Goal: Task Accomplishment & Management: Use online tool/utility

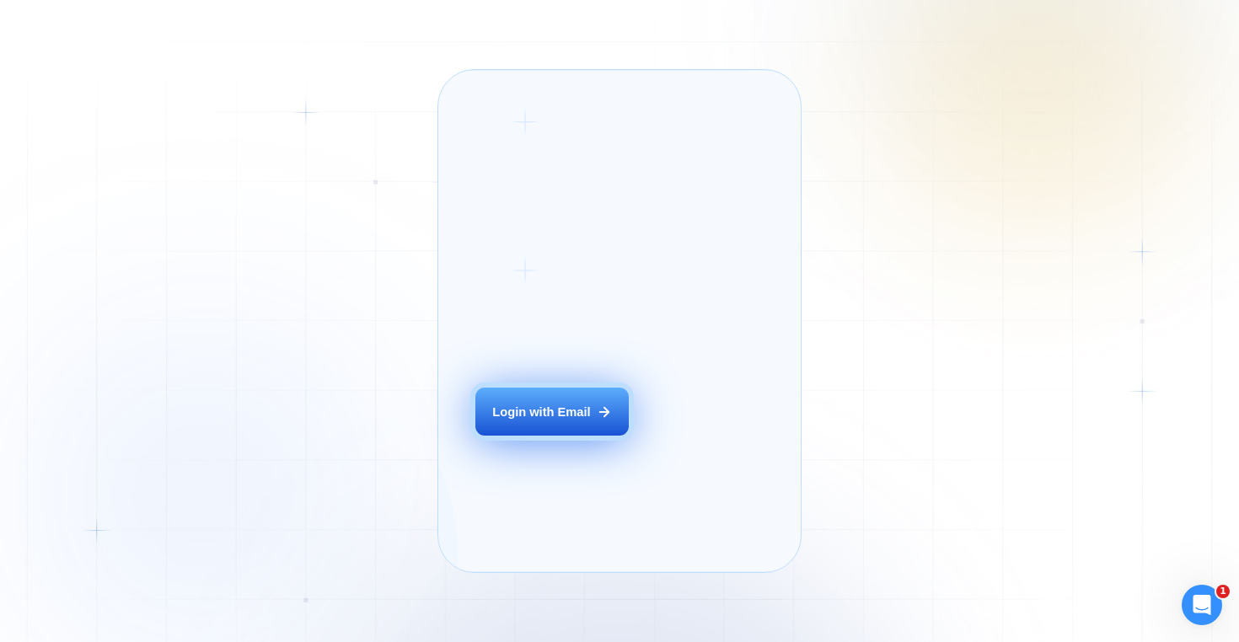
click at [563, 421] on div "Login with Email" at bounding box center [541, 412] width 98 height 17
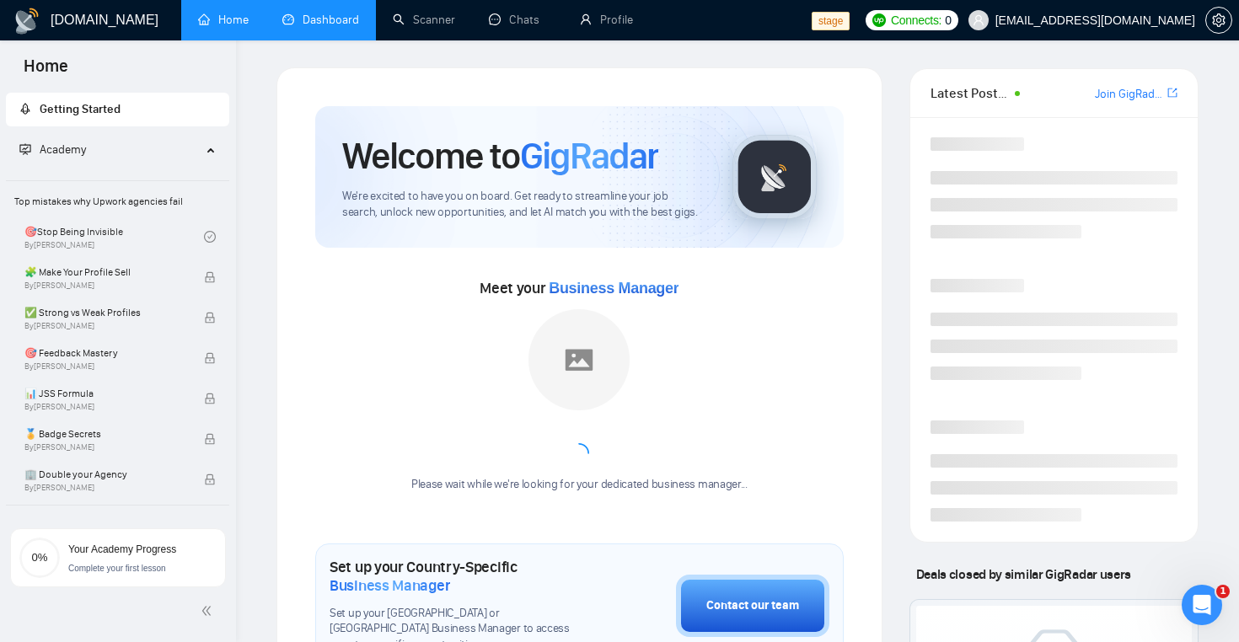
click at [312, 24] on link "Dashboard" at bounding box center [320, 20] width 77 height 14
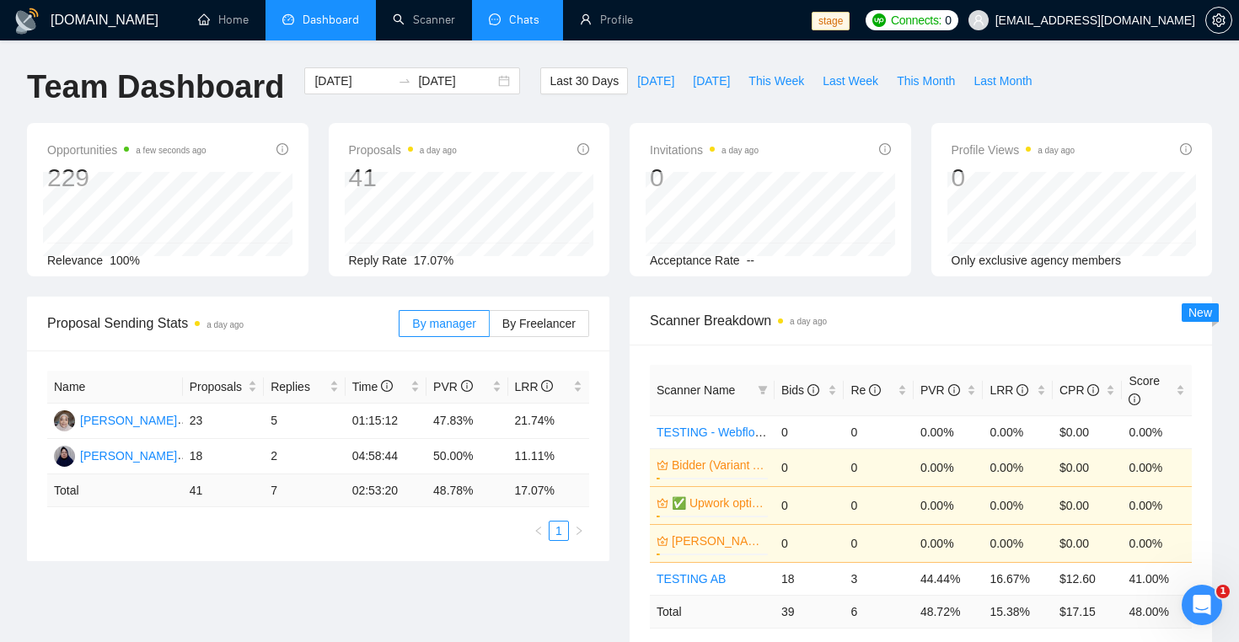
click at [522, 19] on link "Chats" at bounding box center [517, 20] width 57 height 14
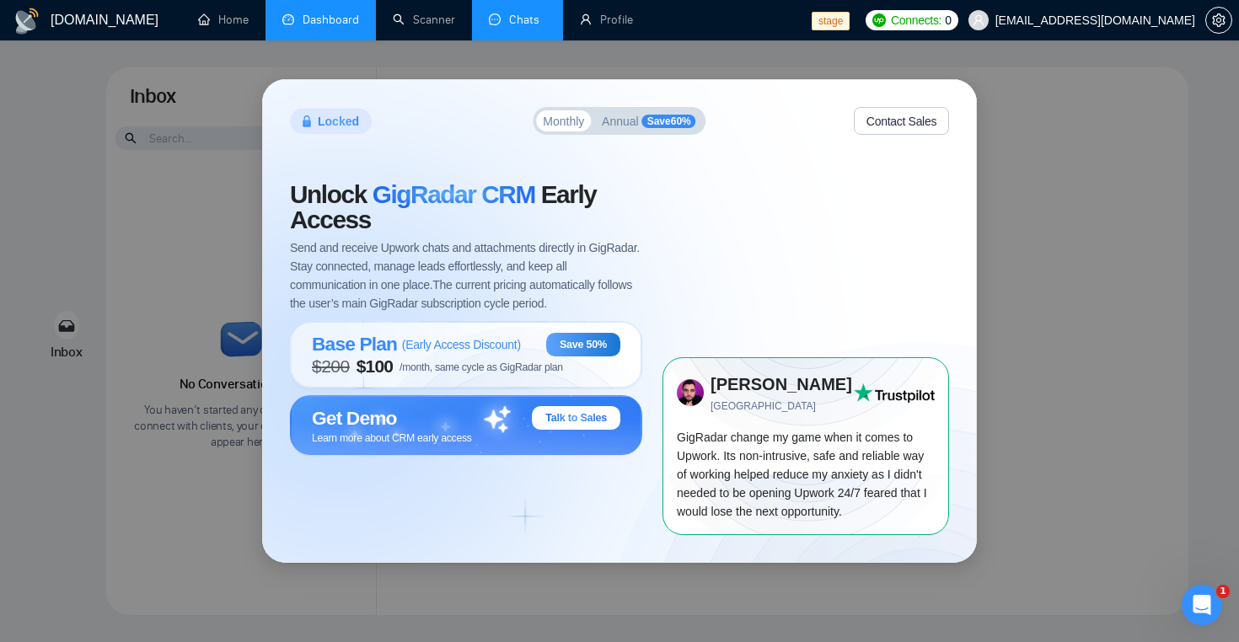
click at [1119, 188] on div "Locked Monthly Annual Save 60 % Contact Sales Unlock GigRadar CRM Early Access …" at bounding box center [619, 321] width 1239 height 642
click at [139, 271] on div "Locked Monthly Annual Save 60 % Contact Sales Unlock GigRadar CRM Early Access …" at bounding box center [619, 321] width 1239 height 642
click at [630, 125] on span "Annual" at bounding box center [620, 121] width 37 height 12
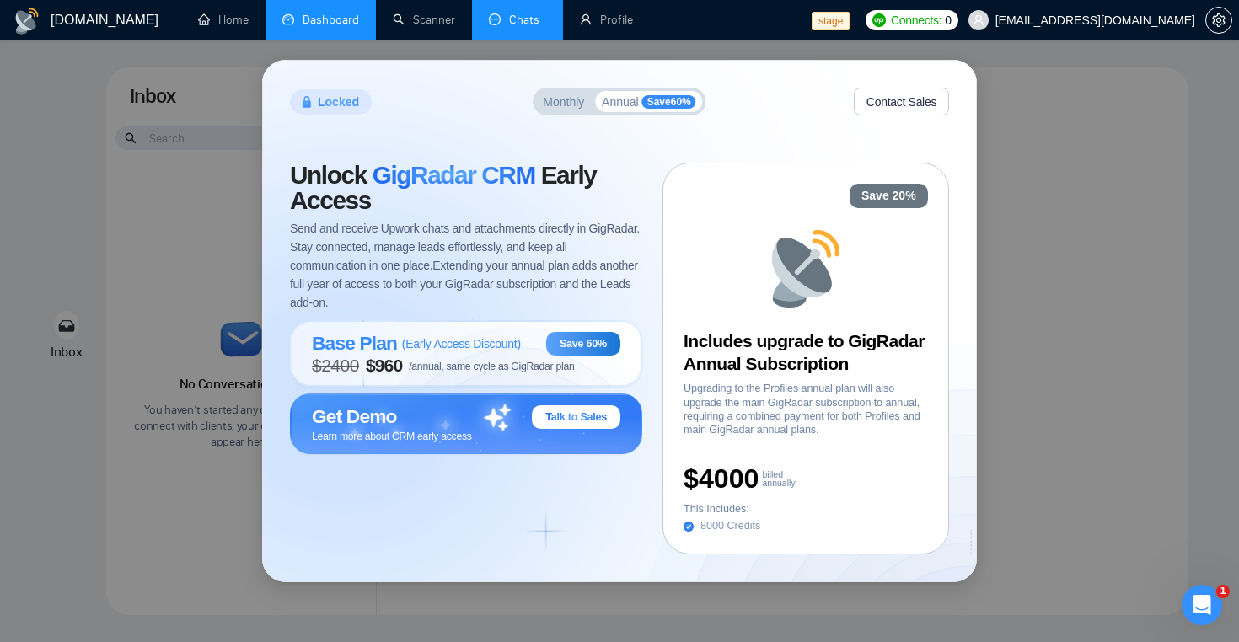
click at [567, 103] on span "Monthly" at bounding box center [563, 102] width 41 height 12
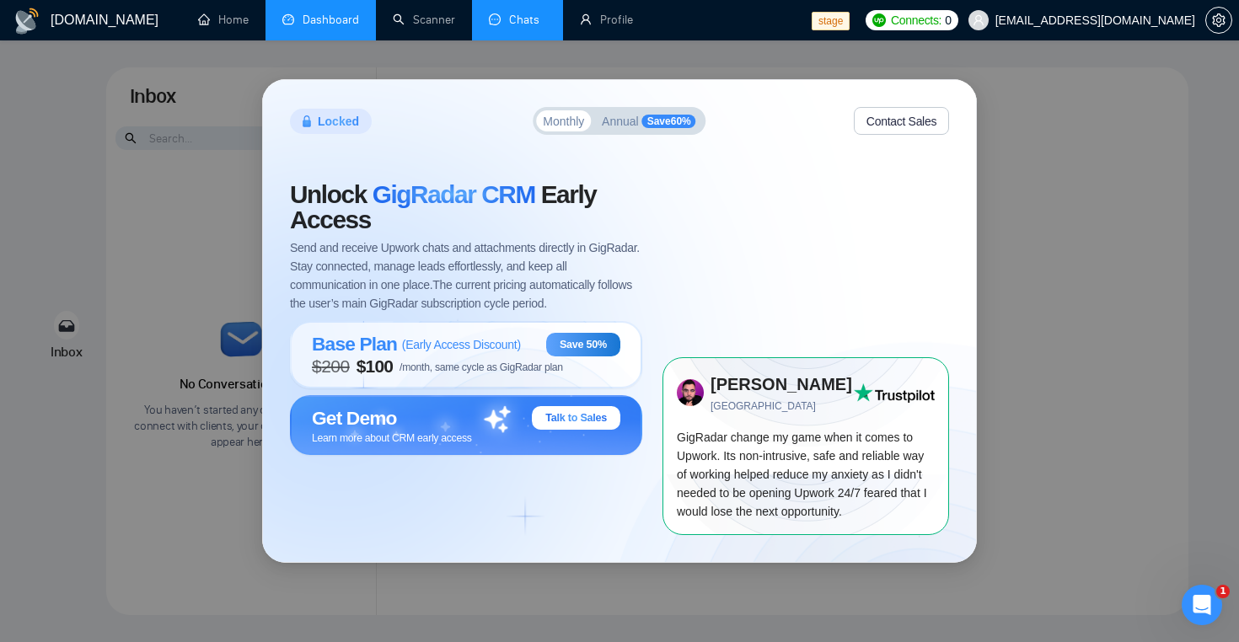
click at [1115, 212] on div "Locked Monthly Annual Save 60 % Contact Sales Unlock GigRadar CRM Early Access …" at bounding box center [619, 321] width 1239 height 642
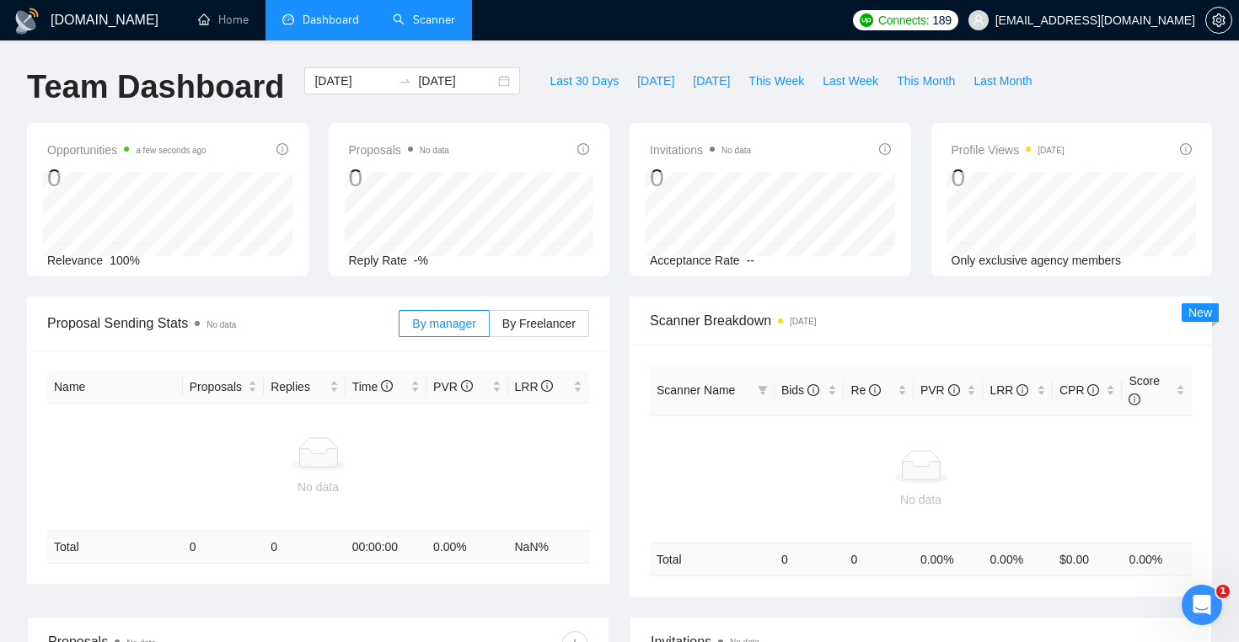
click at [441, 27] on link "Scanner" at bounding box center [424, 20] width 62 height 14
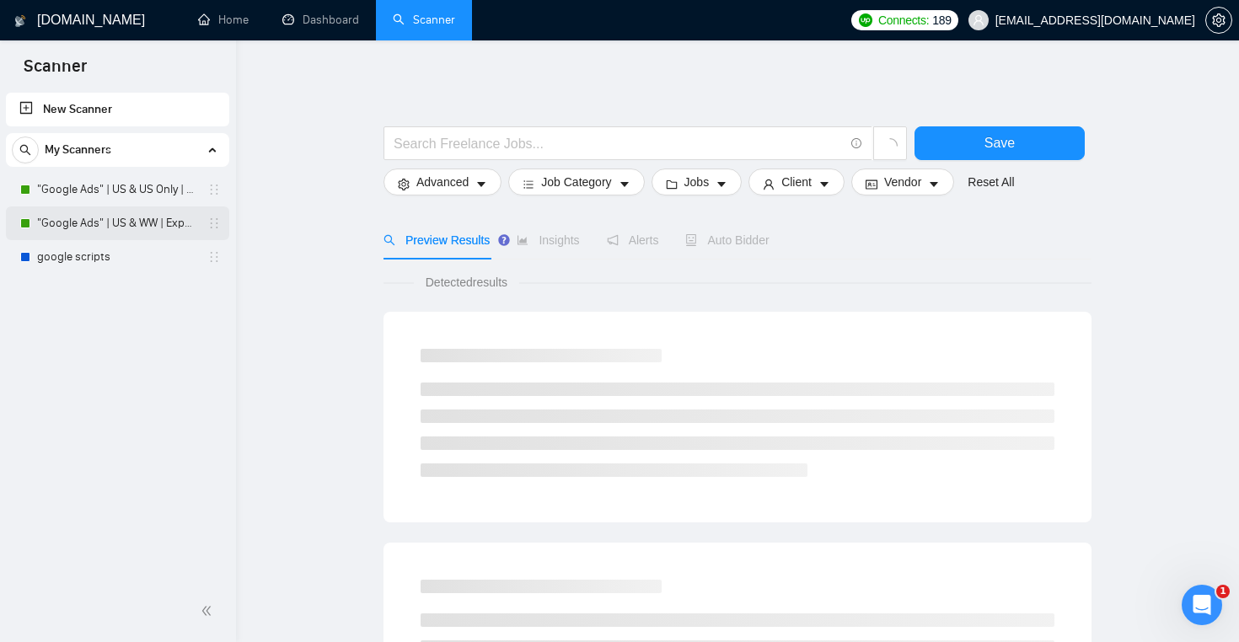
click at [69, 225] on link ""Google Ads" | US & WW | Expert" at bounding box center [117, 223] width 160 height 34
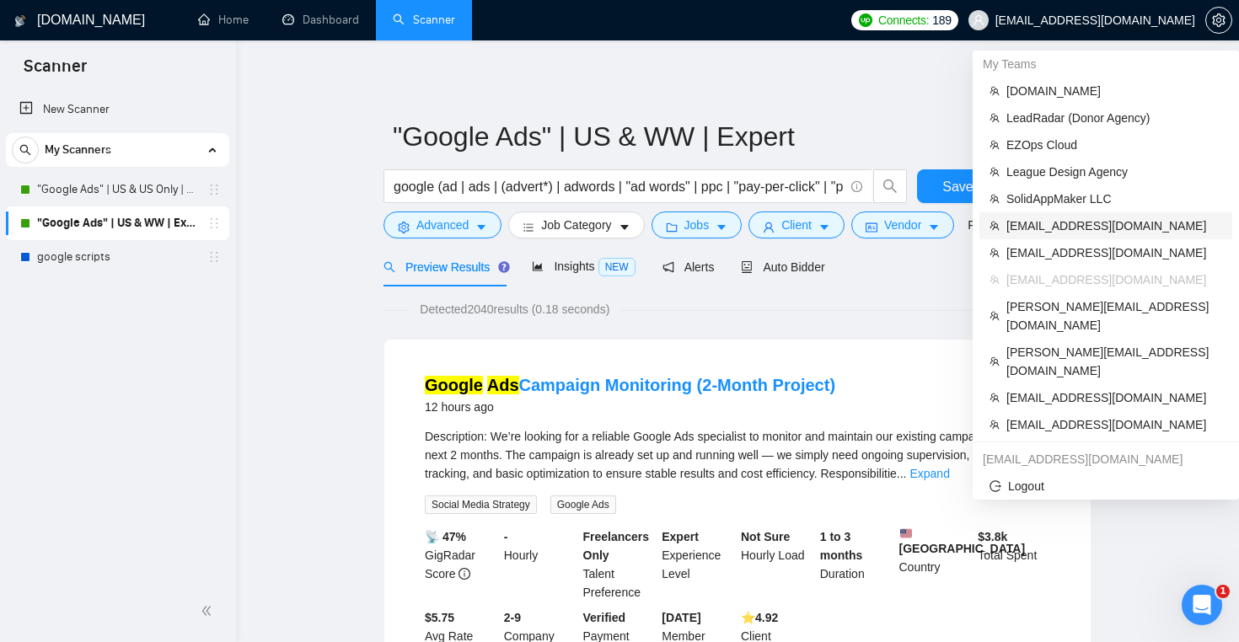
click at [1112, 227] on span "[EMAIL_ADDRESS][DOMAIN_NAME]" at bounding box center [1114, 226] width 216 height 19
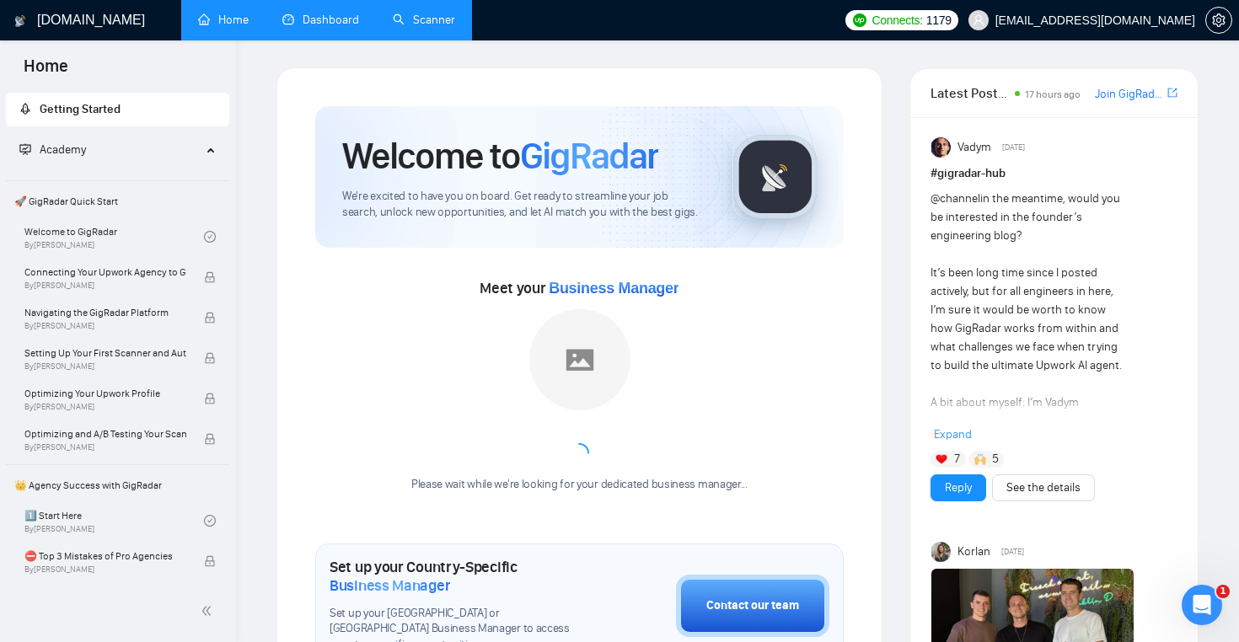
click at [311, 27] on link "Dashboard" at bounding box center [320, 20] width 77 height 14
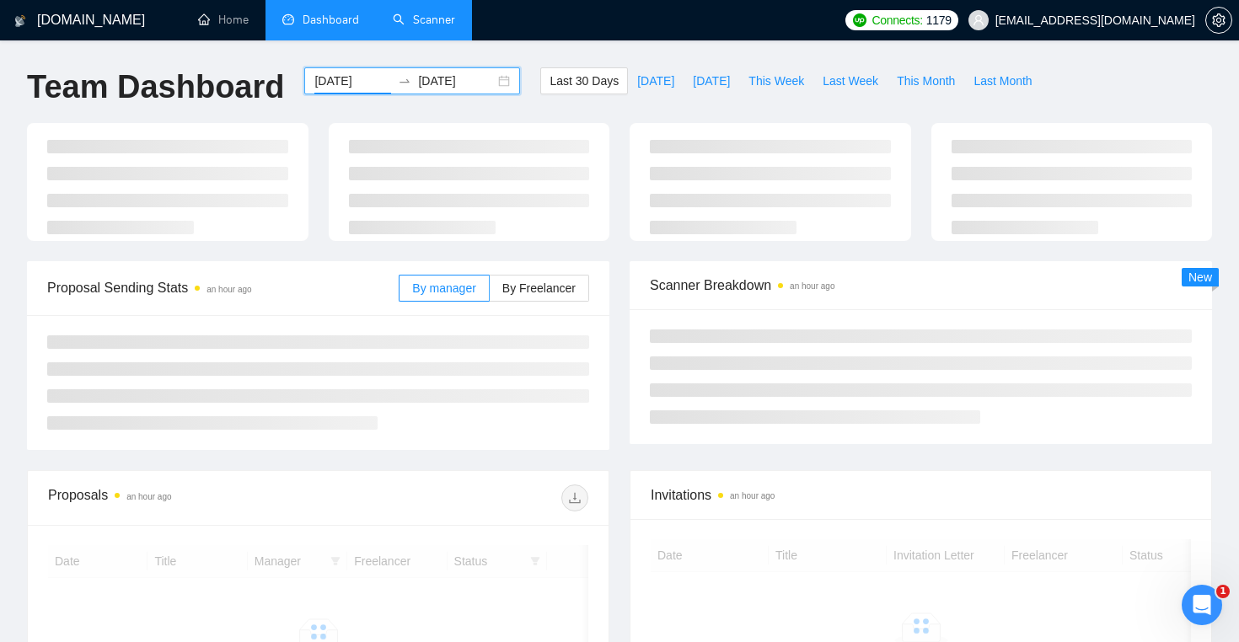
click at [358, 86] on input "2025-09-10" at bounding box center [352, 81] width 77 height 19
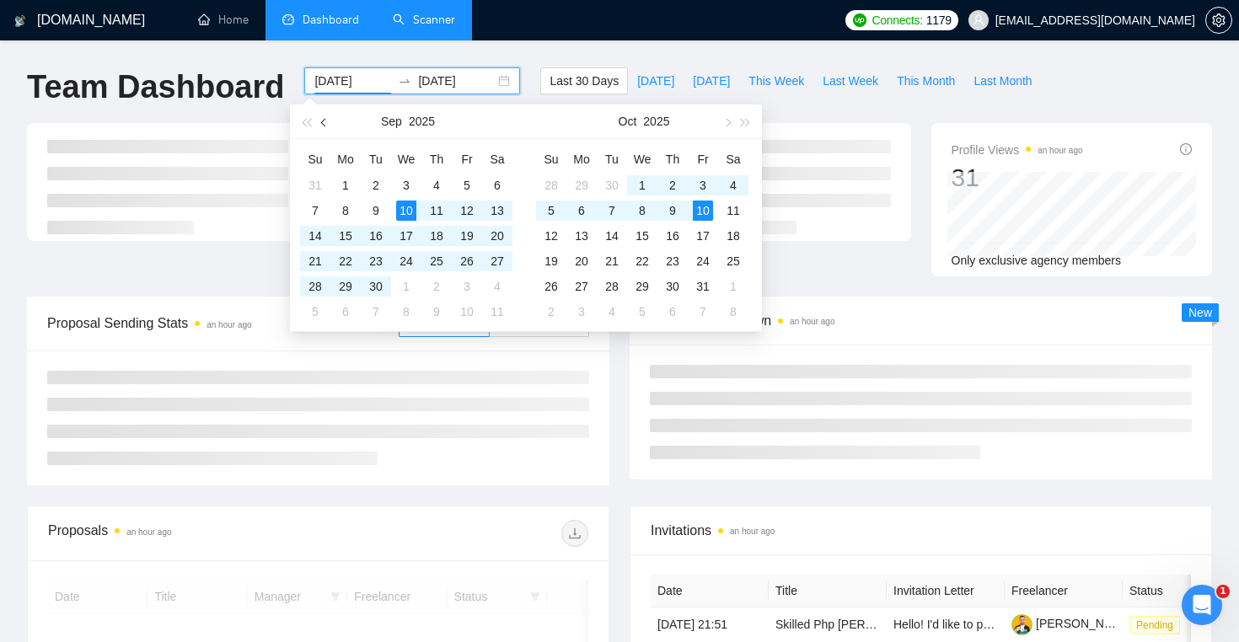
click at [324, 124] on span "button" at bounding box center [325, 122] width 8 height 8
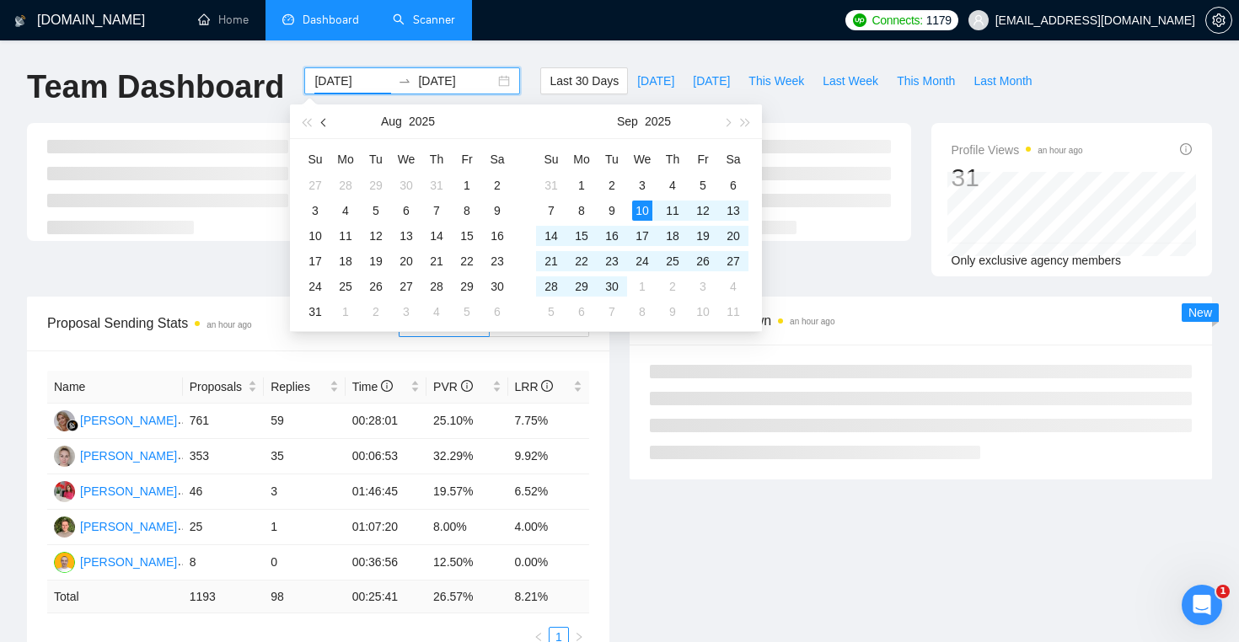
click at [324, 124] on span "button" at bounding box center [325, 122] width 8 height 8
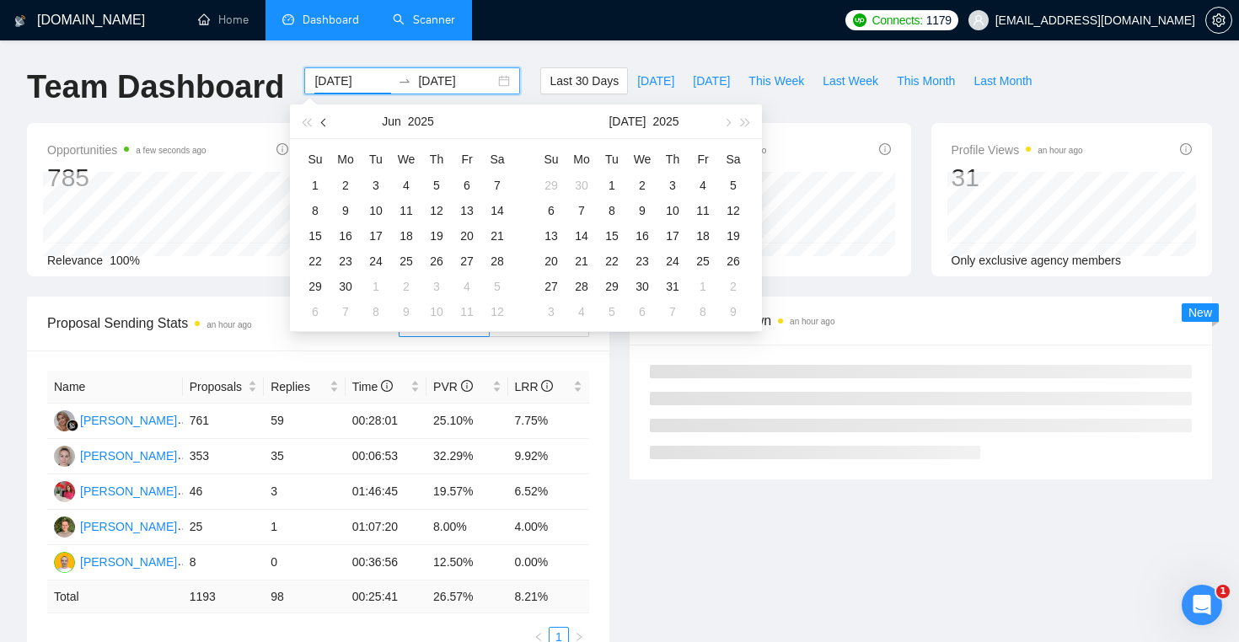
click at [324, 124] on span "button" at bounding box center [325, 122] width 8 height 8
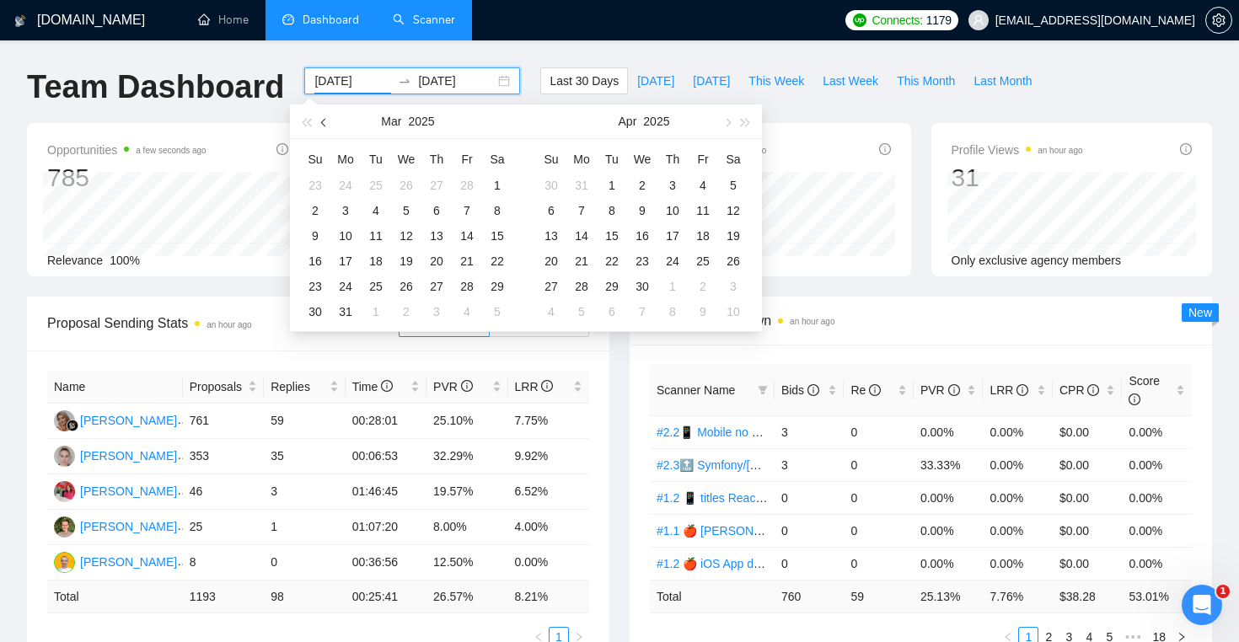
click at [324, 124] on span "button" at bounding box center [325, 122] width 8 height 8
type input "2025-01-01"
click at [412, 188] on div "1" at bounding box center [406, 185] width 20 height 20
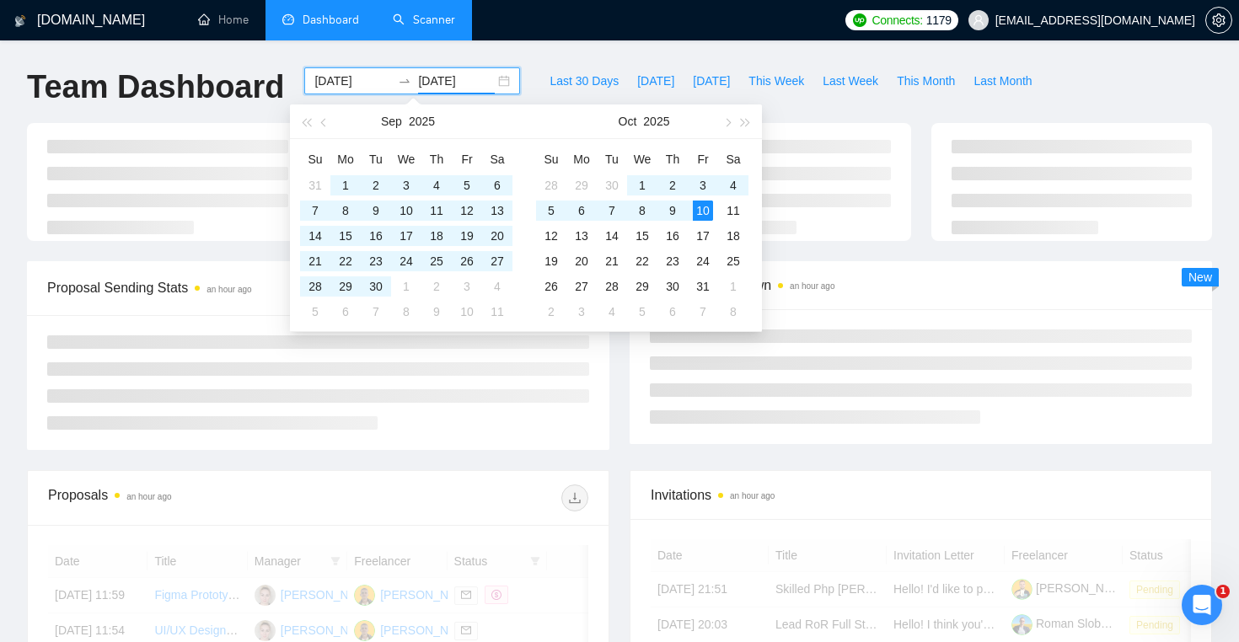
click at [501, 43] on div "GigRadar.io Home Dashboard Scanner Connects: 1179 serhii.verzhbytskyi@snotor.pr…" at bounding box center [619, 580] width 1239 height 1160
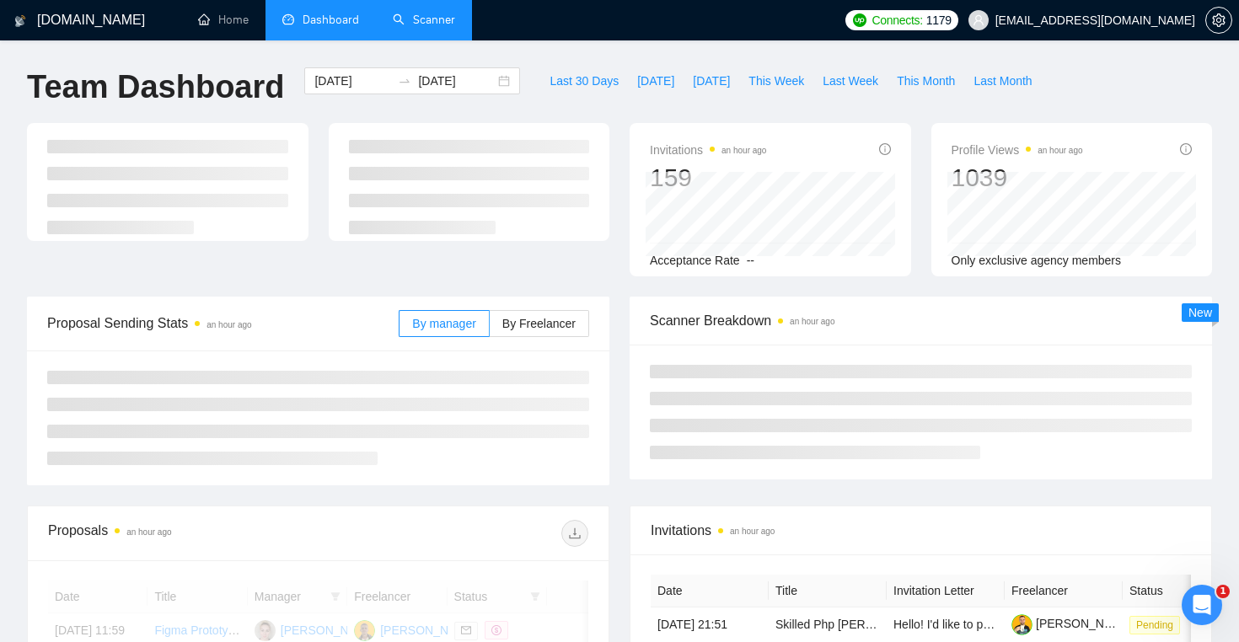
click at [1108, 86] on div "Team Dashboard 2025-01-01 2025-10-10 Last 30 Days Today Yesterday This Week Las…" at bounding box center [619, 95] width 1205 height 56
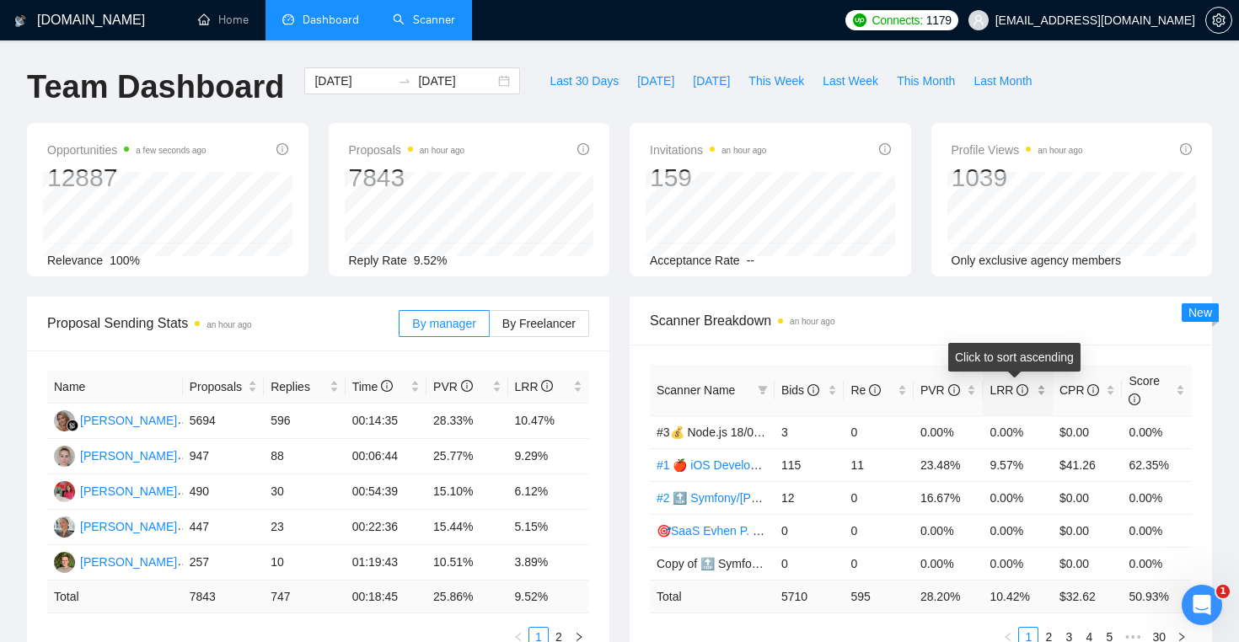
click at [1043, 386] on div "LRR" at bounding box center [1017, 390] width 56 height 19
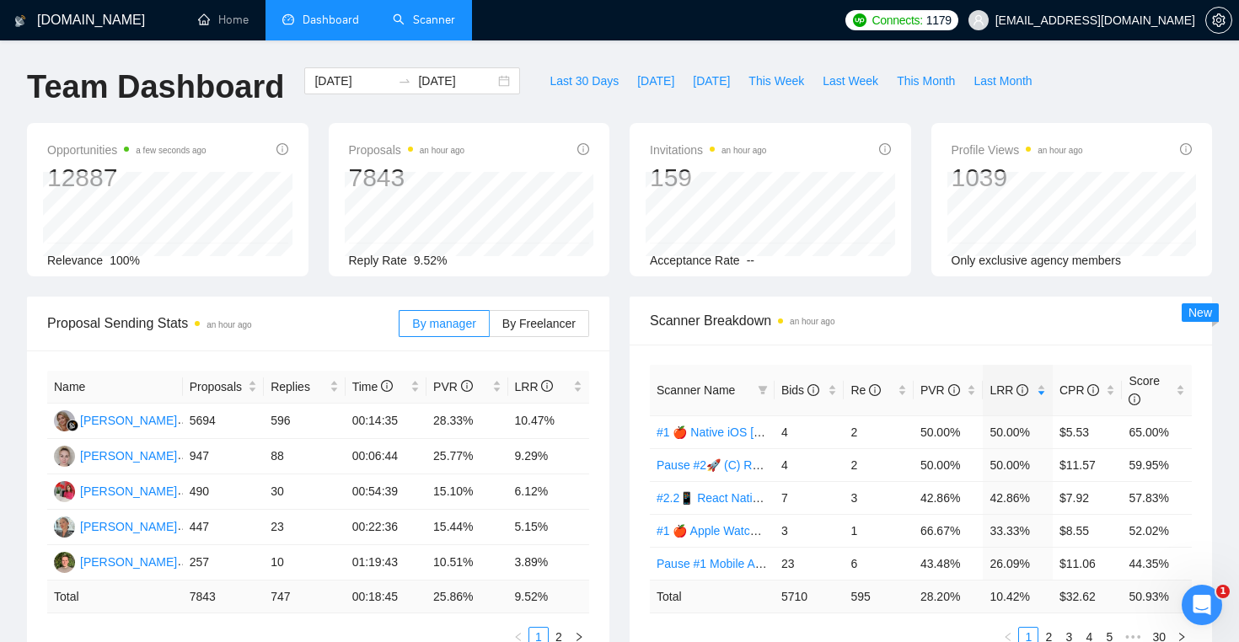
click at [936, 286] on div "Opportunities a few seconds ago 12887 Relevance 100% Proposals an hour ago 7843…" at bounding box center [619, 210] width 1205 height 174
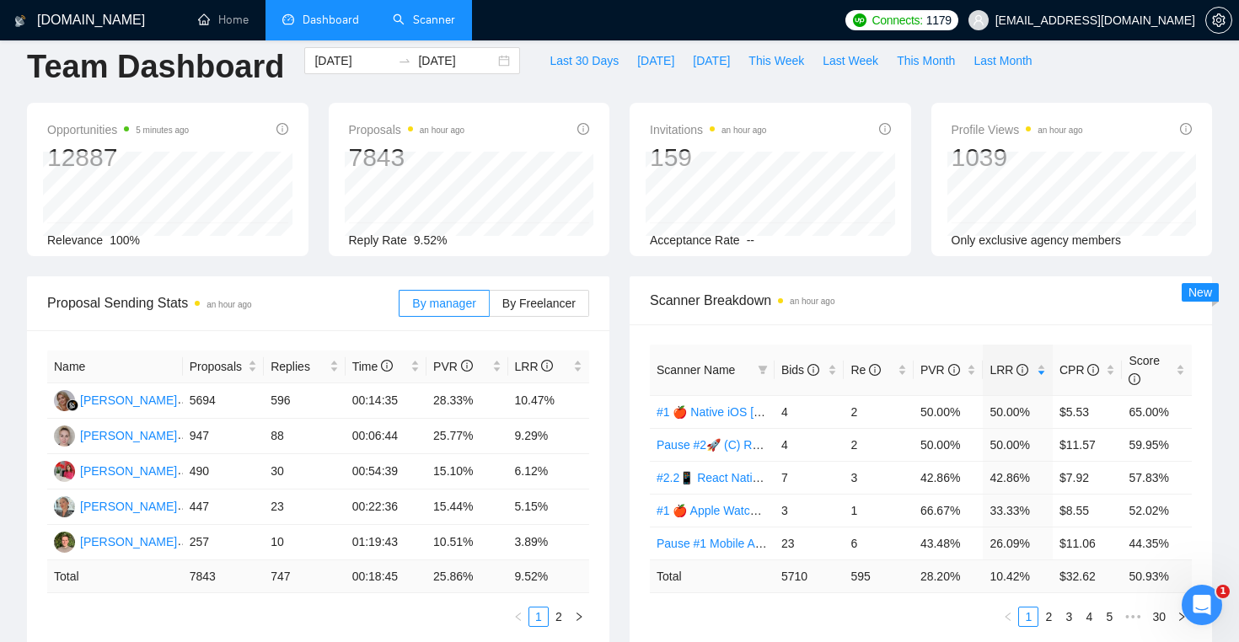
scroll to position [24, 0]
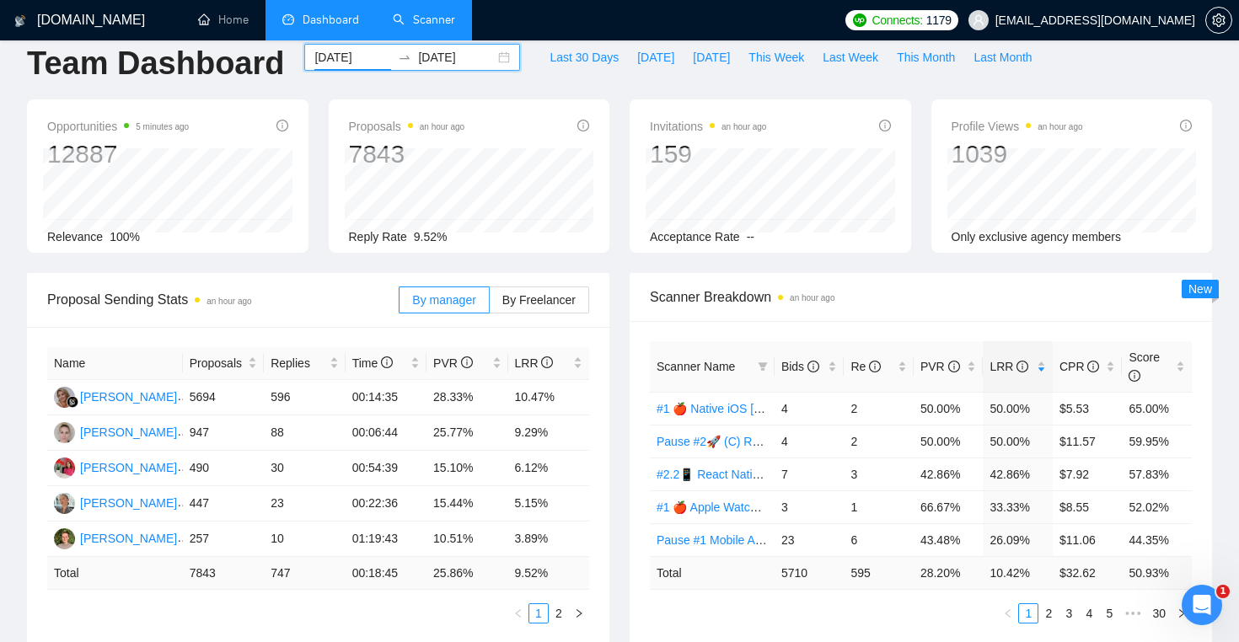
click at [353, 56] on input "2025-01-01" at bounding box center [352, 57] width 77 height 19
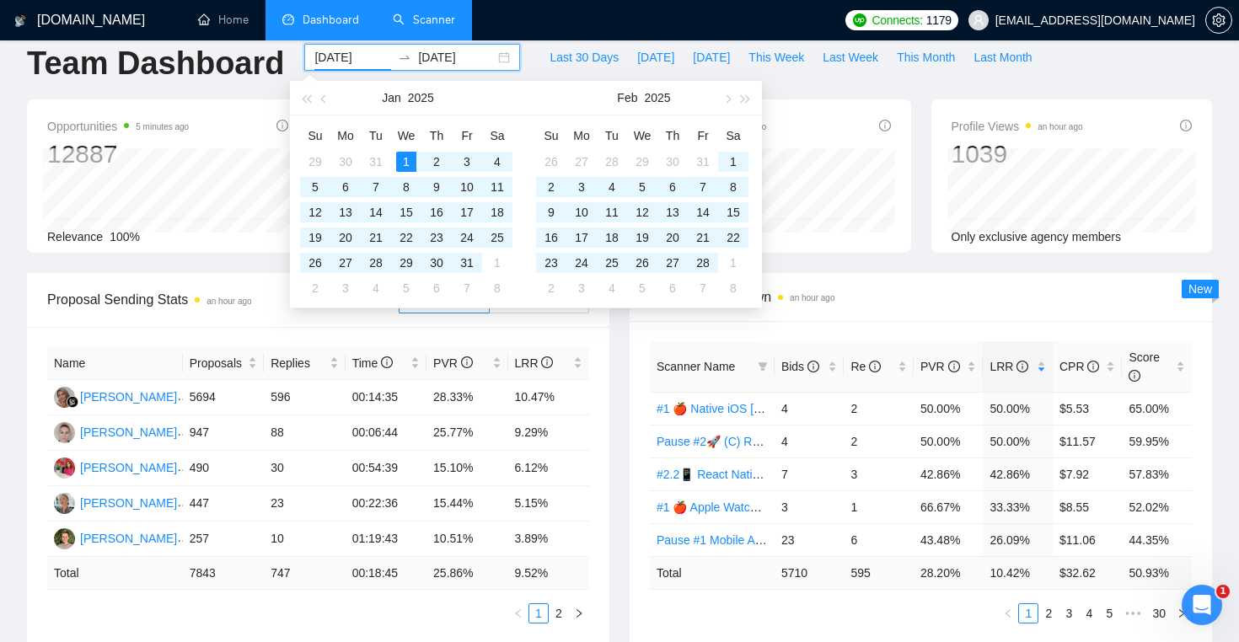
click at [271, 56] on div "Team Dashboard" at bounding box center [155, 72] width 277 height 56
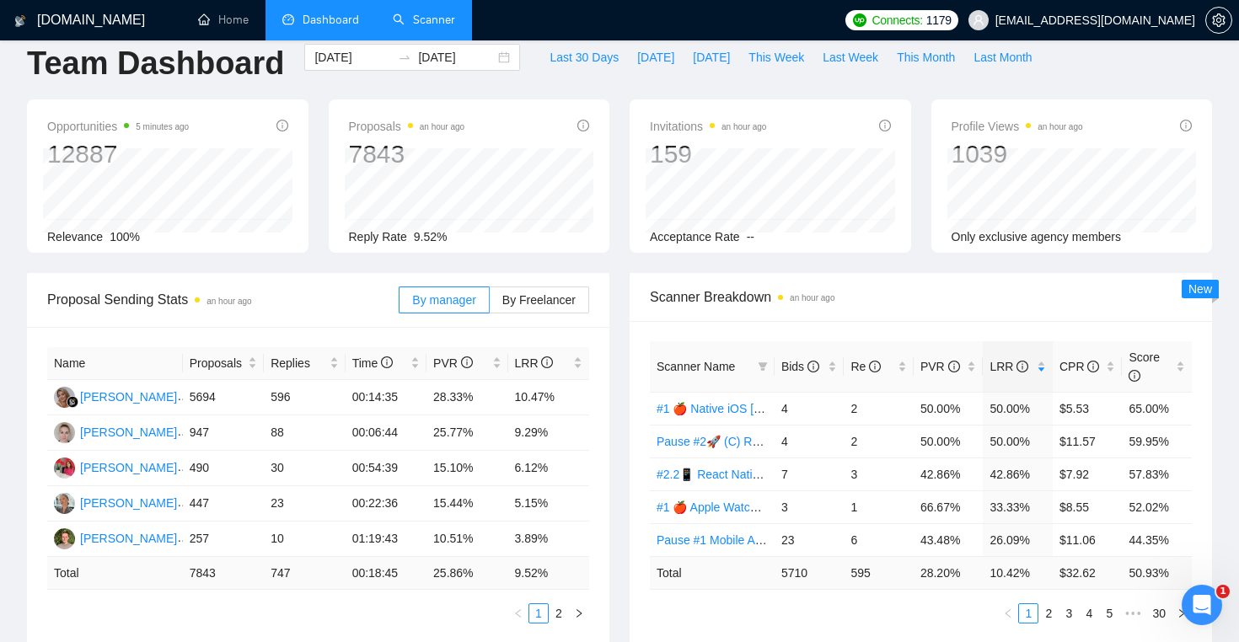
click at [314, 252] on div "Opportunities 5 minutes ago 12887 2025-08-25 Relevant 14 Relevance 100%" at bounding box center [168, 175] width 302 height 153
click at [328, 265] on div "Opportunities 5 minutes ago 12887 2025-08-25 Relevant 14 Relevance 100% Proposa…" at bounding box center [619, 186] width 1205 height 174
drag, startPoint x: 271, startPoint y: 398, endPoint x: 293, endPoint y: 400, distance: 22.1
click at [293, 400] on td "596" at bounding box center [304, 397] width 81 height 35
click at [310, 251] on div "Opportunities 5 minutes ago 12887 2025-08-25 Relevant 14 Relevance 100%" at bounding box center [168, 175] width 302 height 153
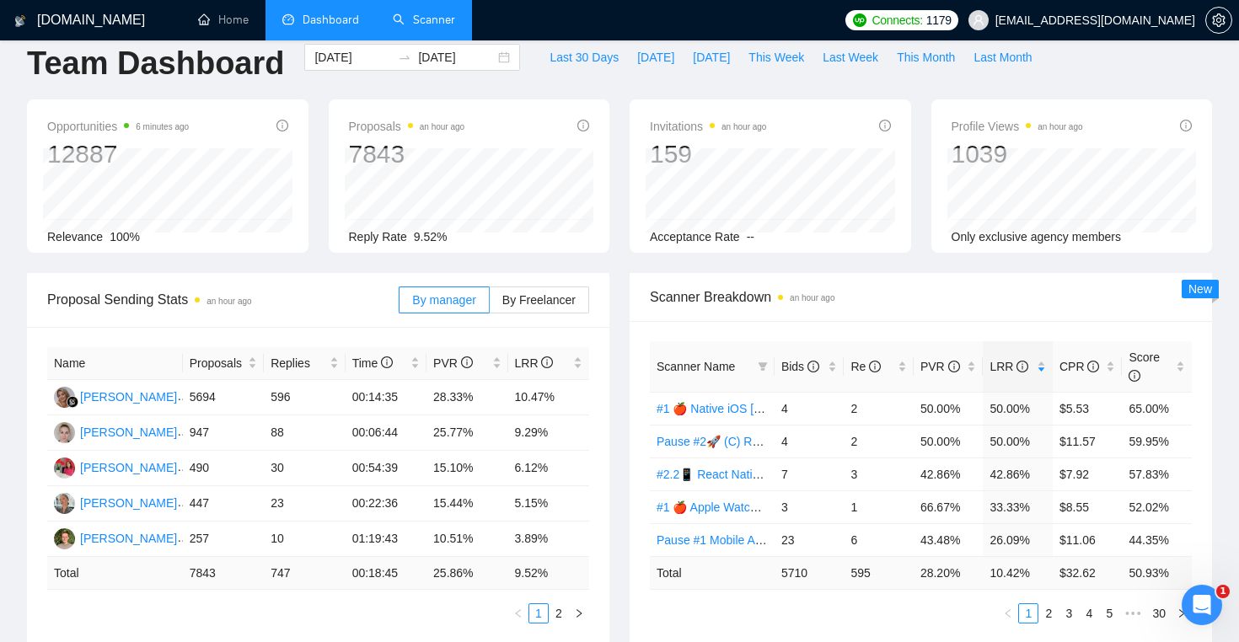
click at [627, 262] on div "Opportunities 6 minutes ago 12887 2025-08-25 Relevant 14 Relevance 100% Proposa…" at bounding box center [619, 186] width 1205 height 174
click at [621, 259] on div "Opportunities 6 minutes ago 12887 2025-09-06 Relevant 14 Relevance 100% Proposa…" at bounding box center [619, 186] width 1205 height 174
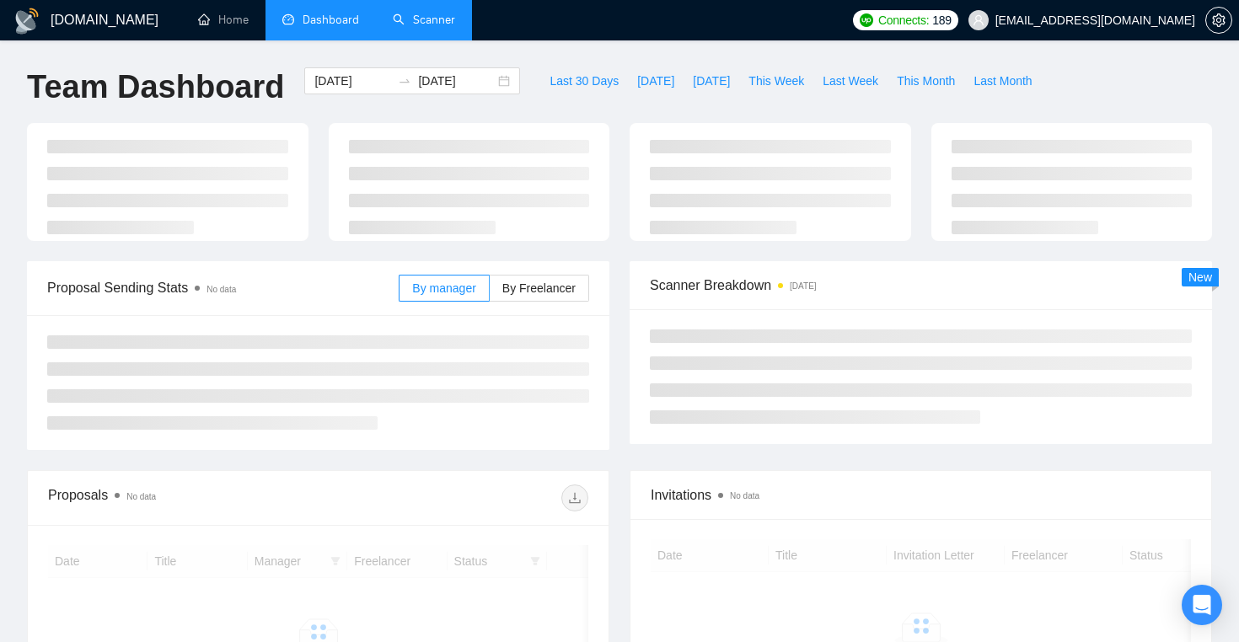
click at [399, 13] on link "Scanner" at bounding box center [424, 20] width 62 height 14
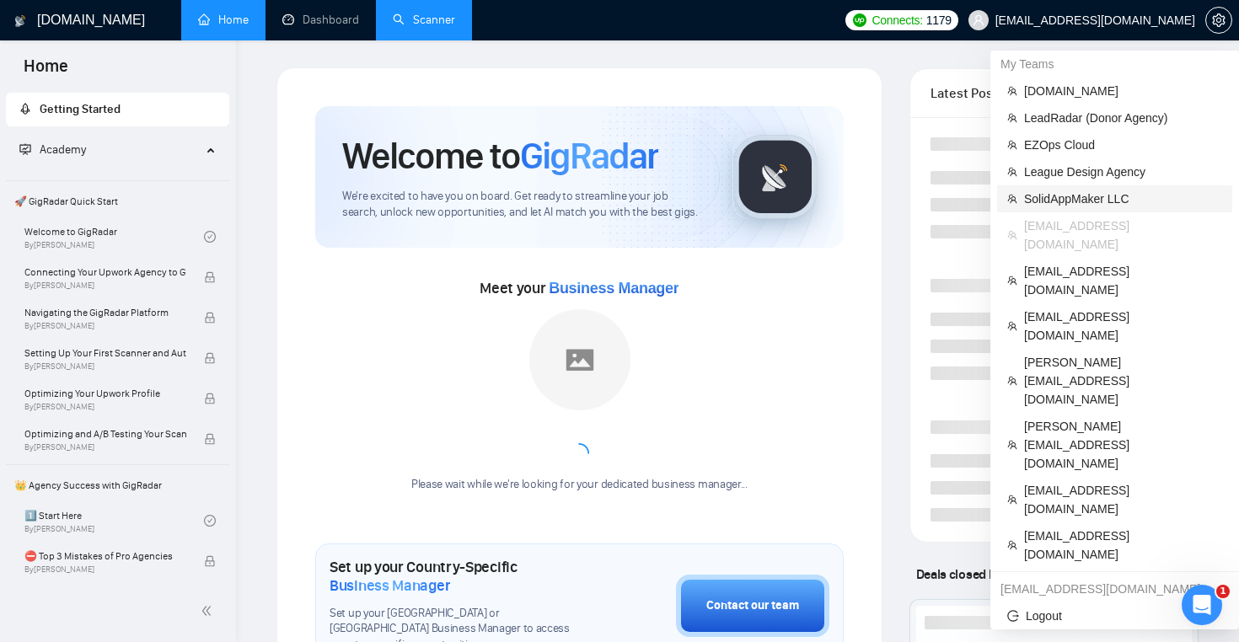
click at [1093, 196] on span "SolidAppMaker LLC" at bounding box center [1123, 199] width 198 height 19
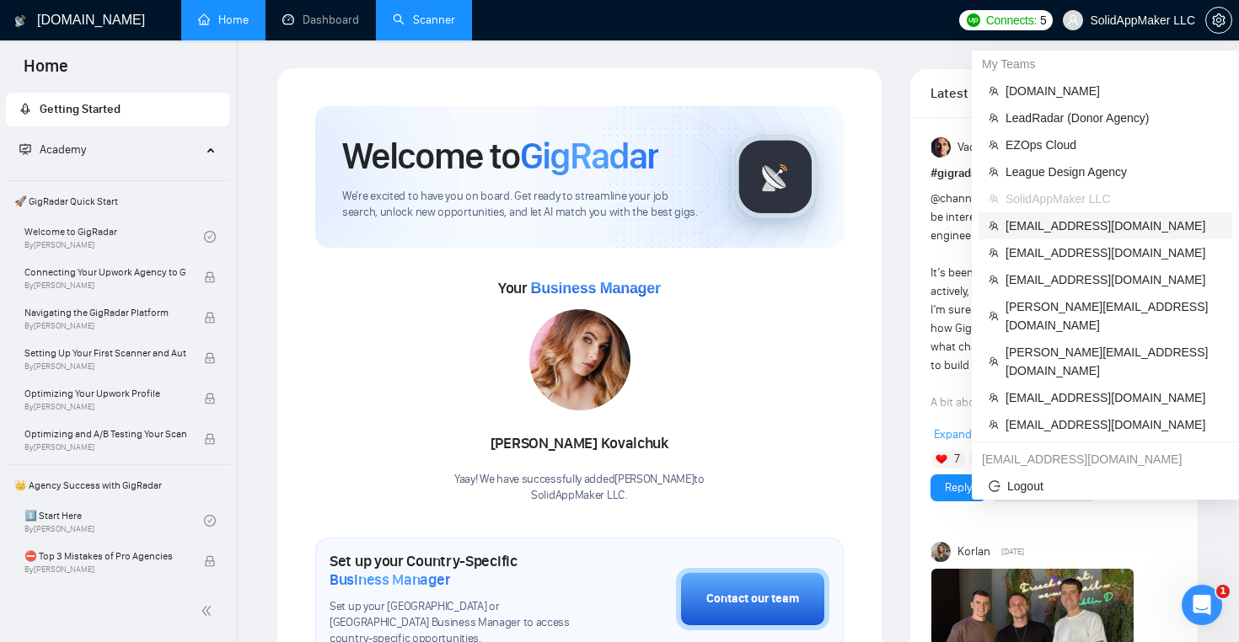
click at [1090, 223] on span "[EMAIL_ADDRESS][DOMAIN_NAME]" at bounding box center [1113, 226] width 217 height 19
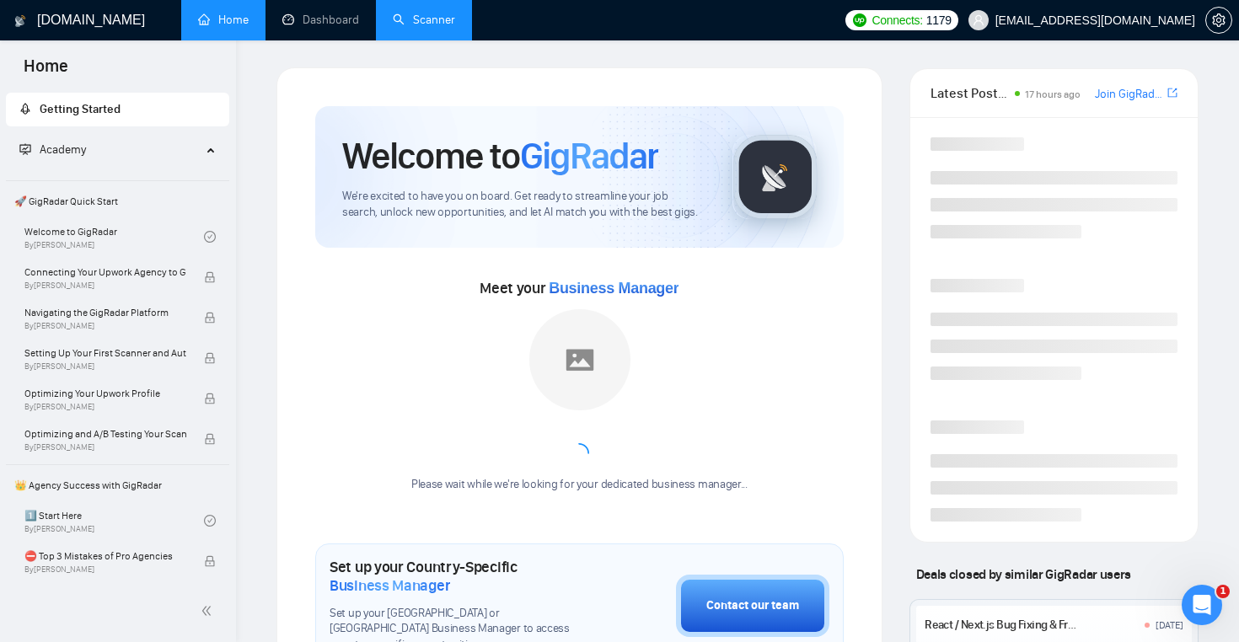
click at [409, 24] on link "Scanner" at bounding box center [424, 20] width 62 height 14
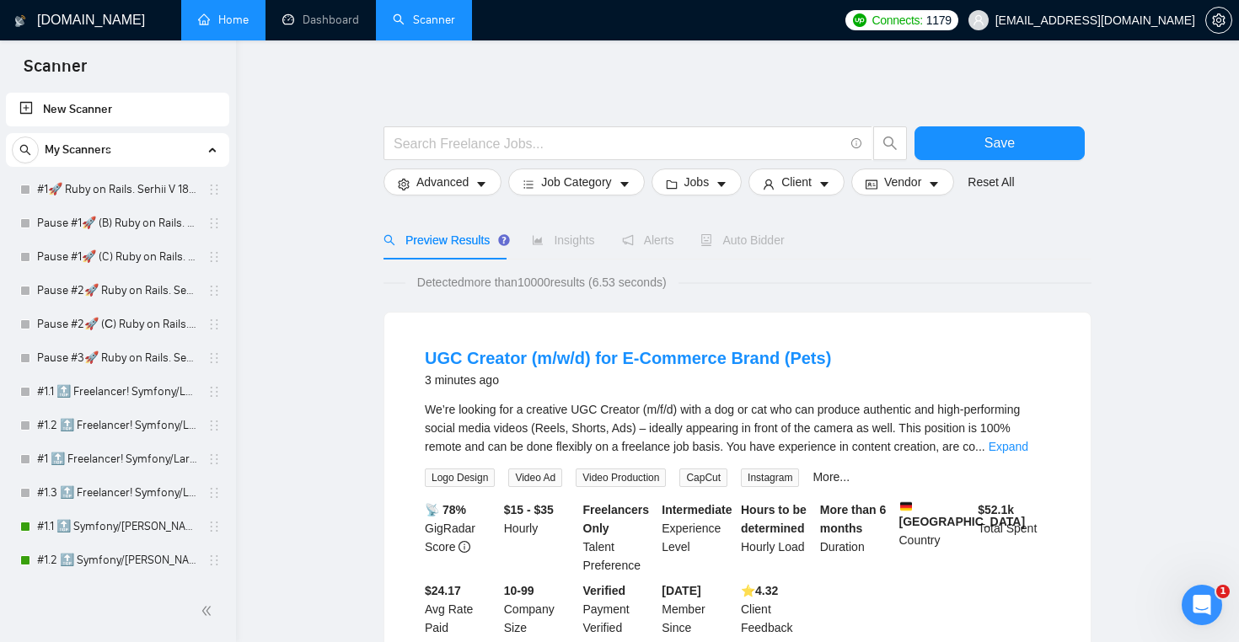
click at [226, 24] on link "Home" at bounding box center [223, 20] width 51 height 14
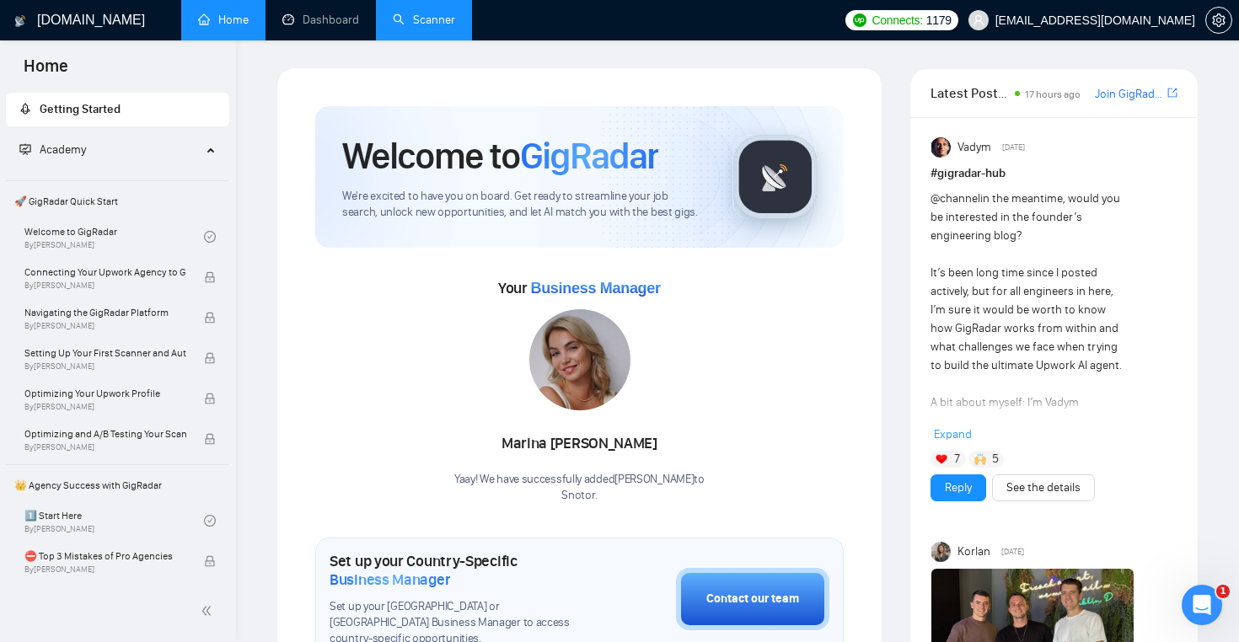
click at [428, 13] on link "Scanner" at bounding box center [424, 20] width 62 height 14
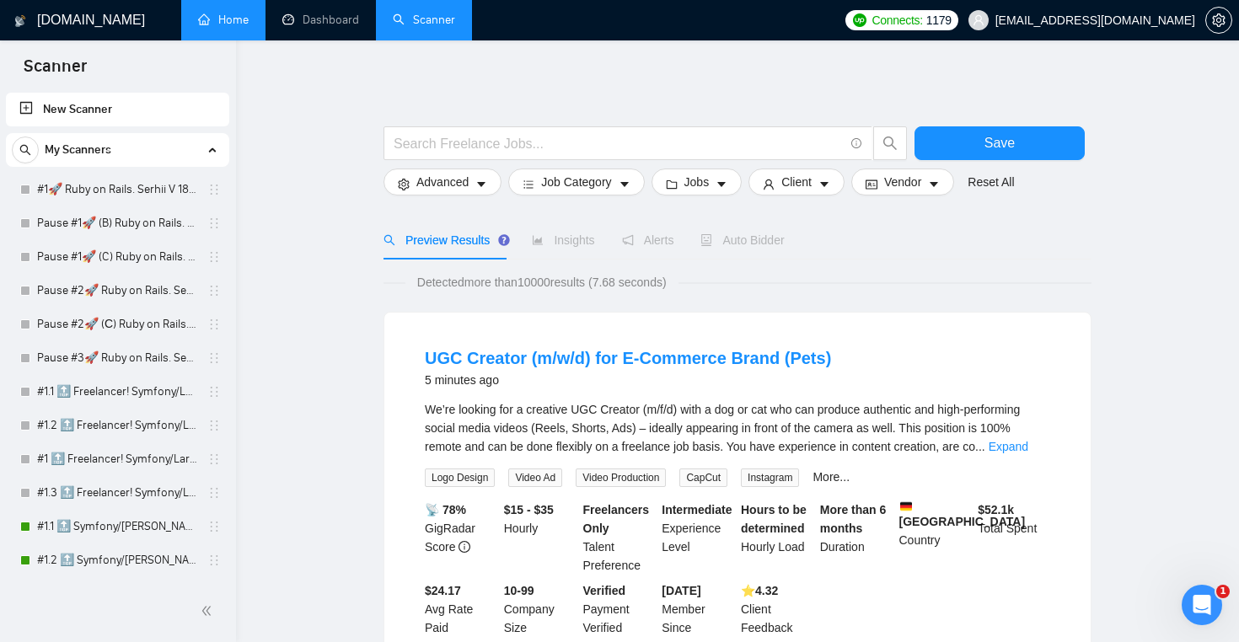
click at [224, 27] on link "Home" at bounding box center [223, 20] width 51 height 14
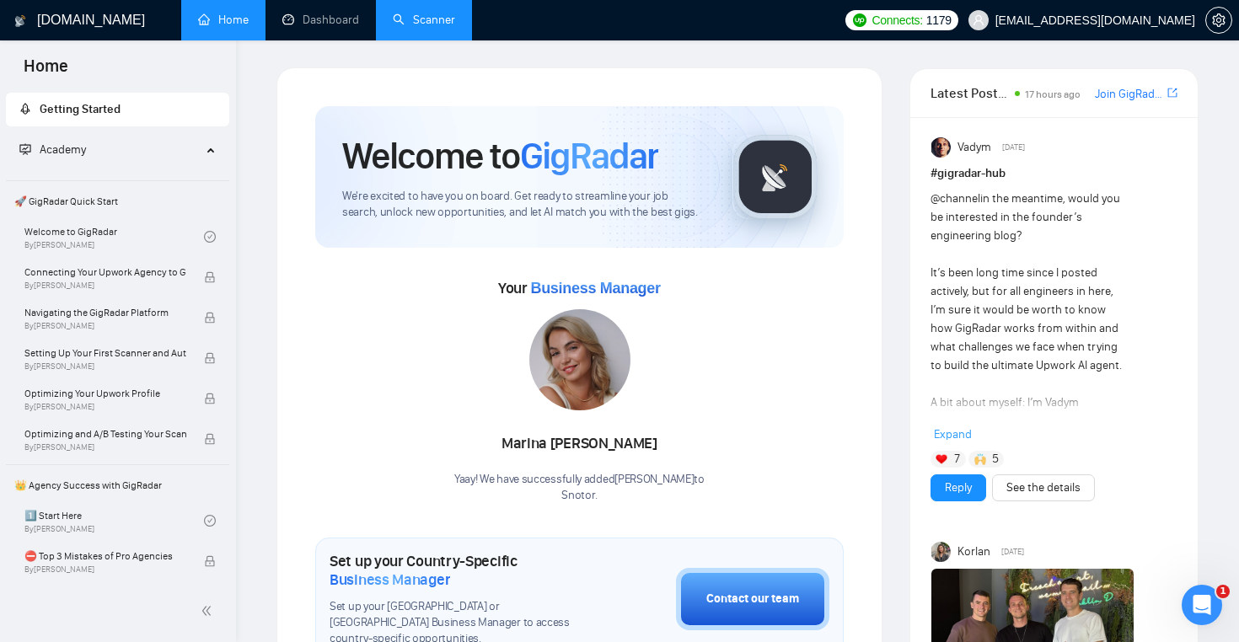
click at [438, 27] on link "Scanner" at bounding box center [424, 20] width 62 height 14
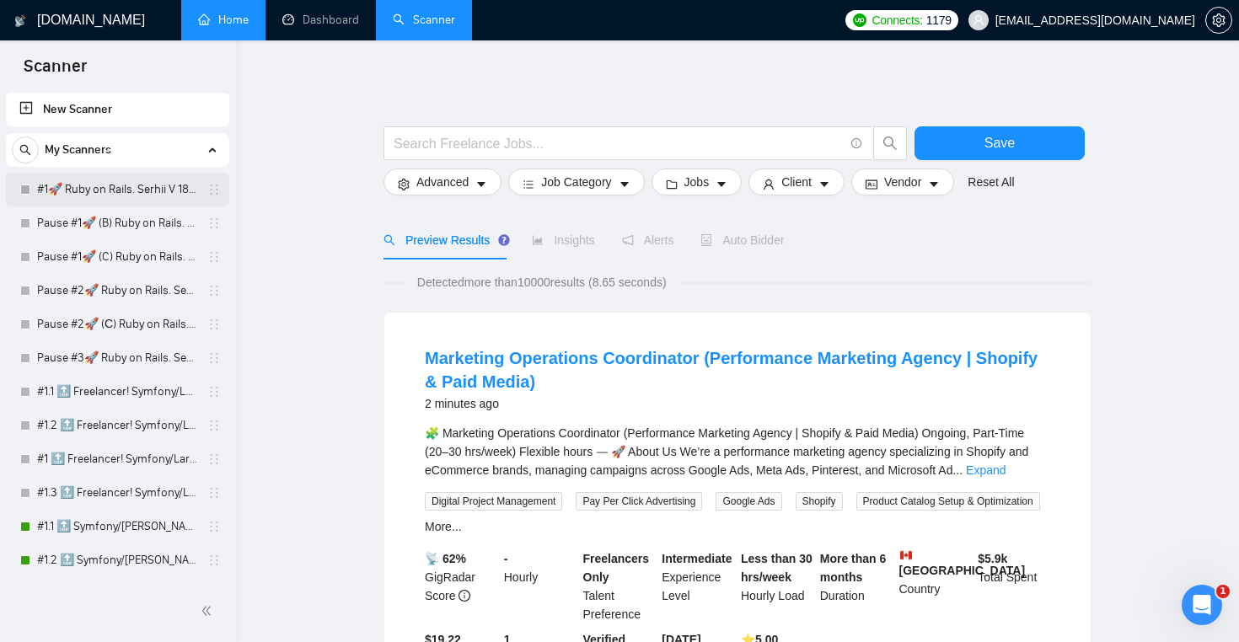
click at [147, 193] on link "#1🚀 Ruby on Rails. Serhii V 18/03" at bounding box center [117, 190] width 160 height 34
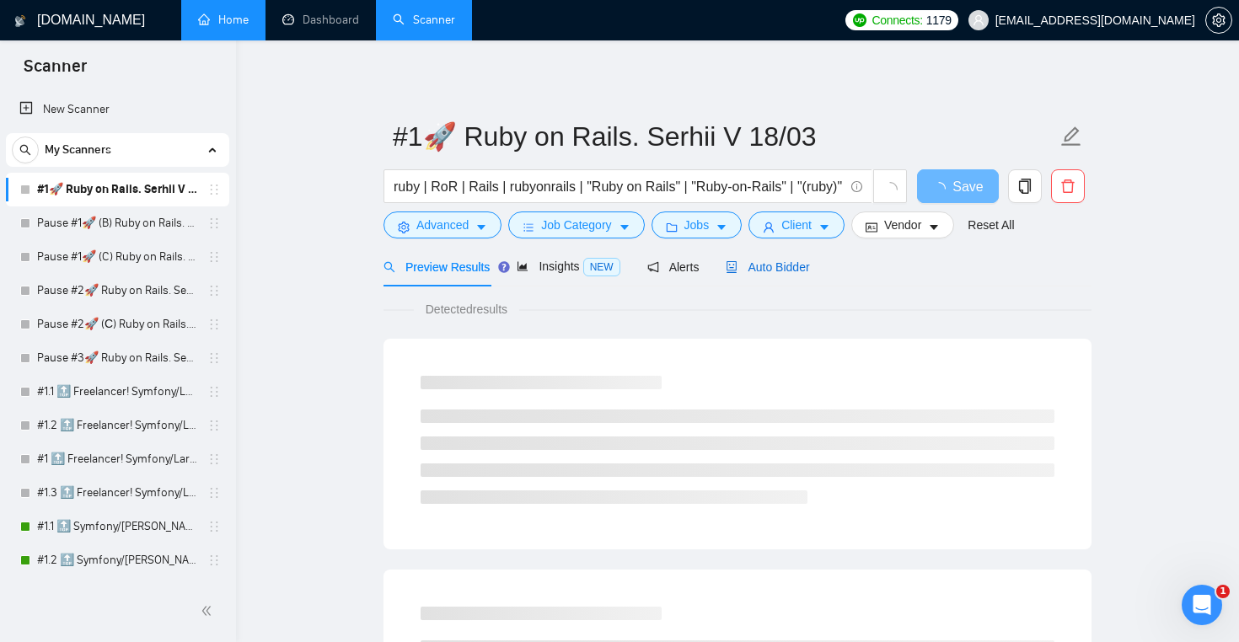
click at [798, 273] on span "Auto Bidder" at bounding box center [767, 266] width 83 height 13
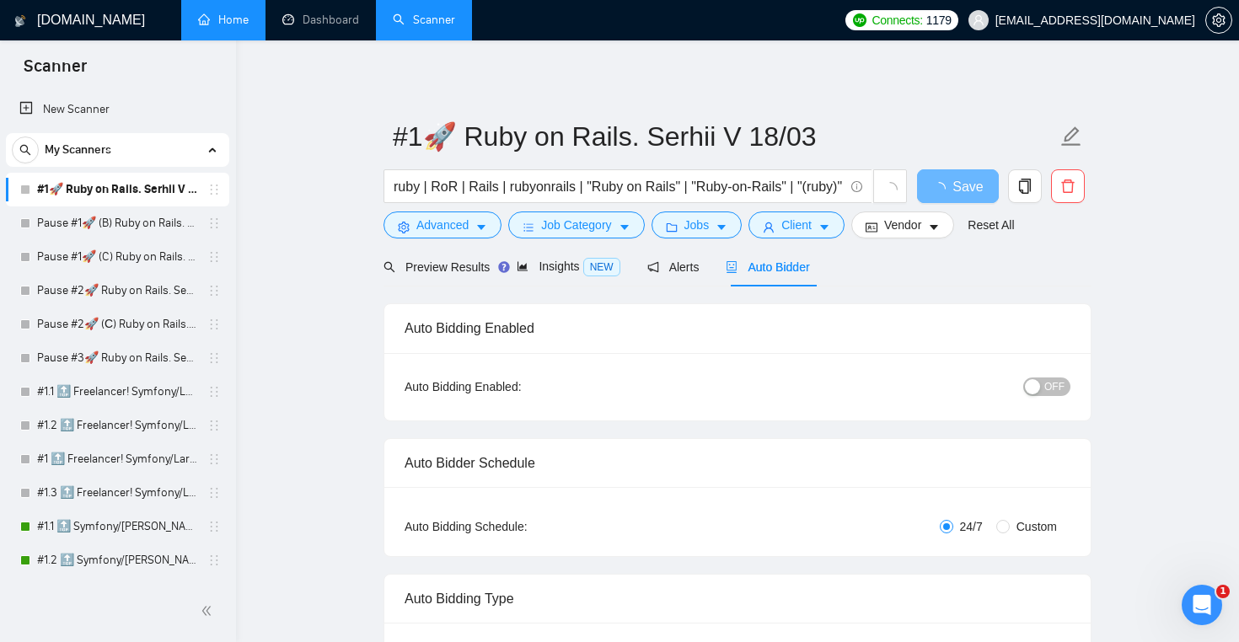
radio input "false"
radio input "true"
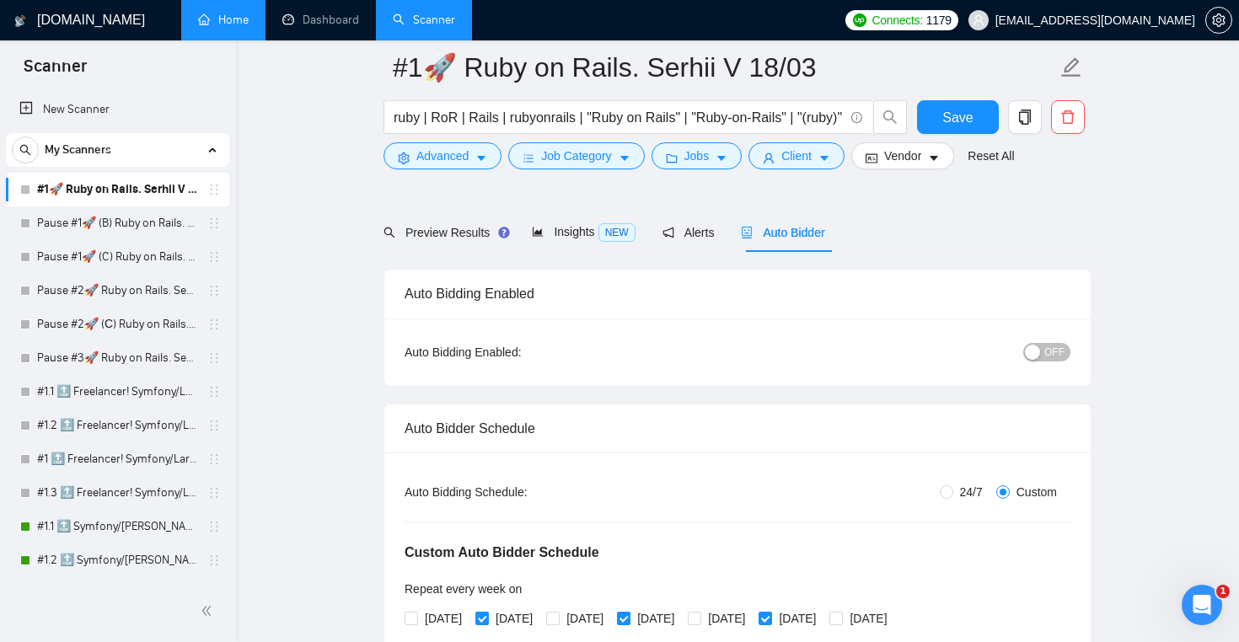
scroll to position [109, 0]
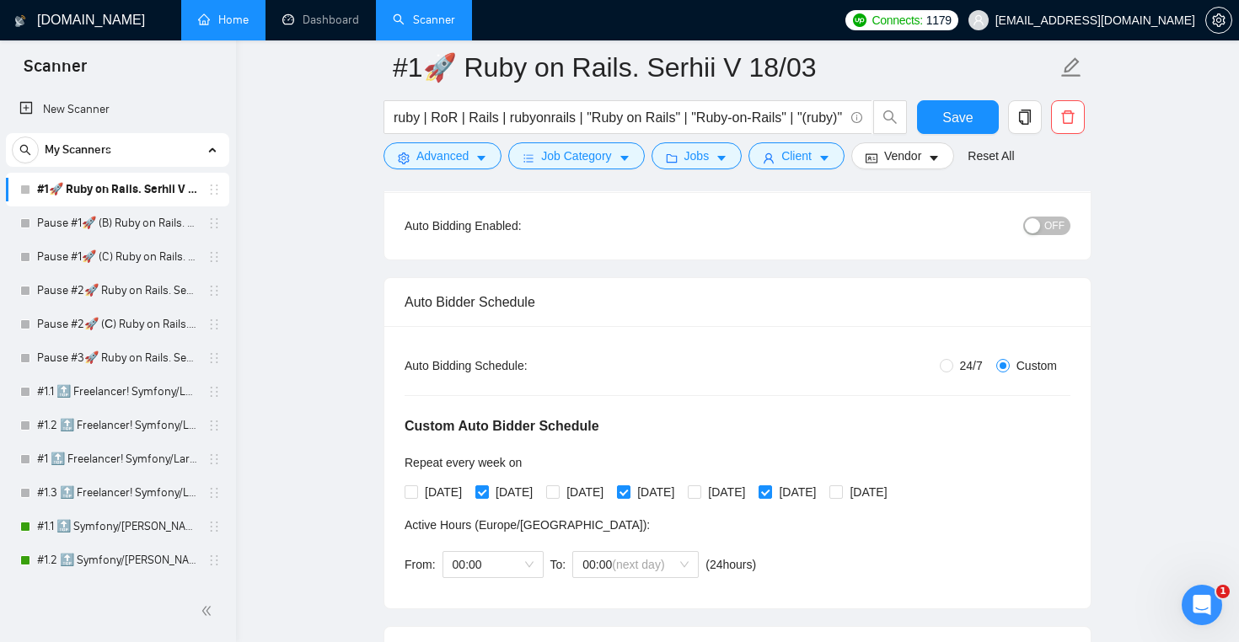
scroll to position [178, 0]
